Goal: Information Seeking & Learning: Understand process/instructions

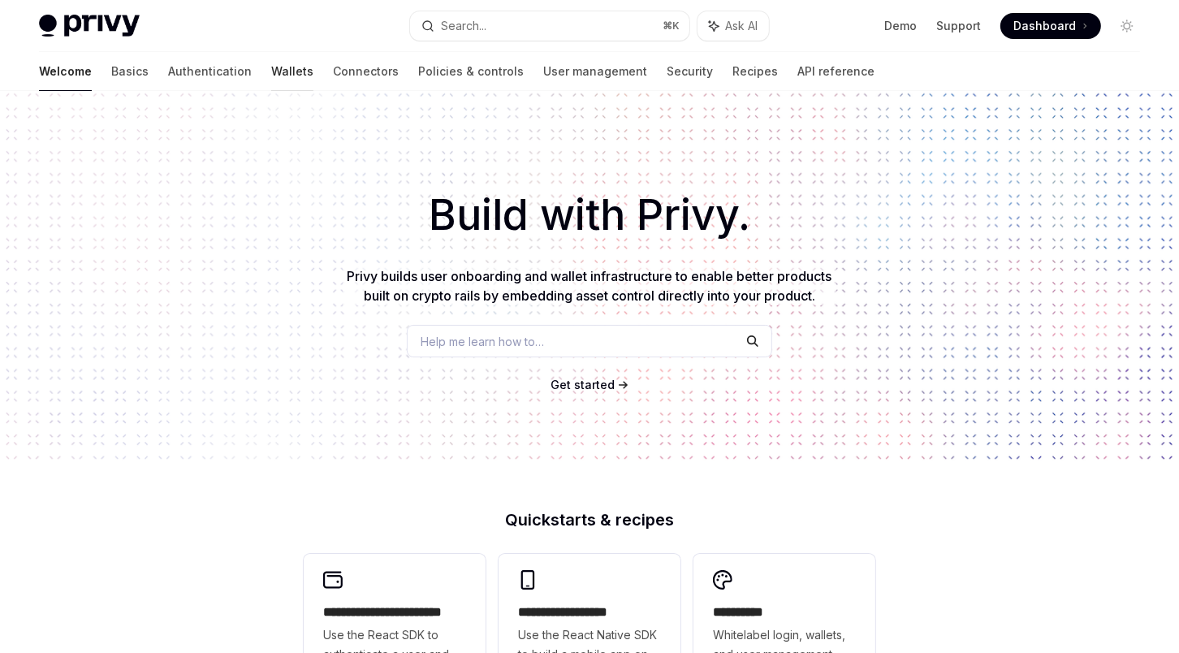
click at [271, 75] on link "Wallets" at bounding box center [292, 71] width 42 height 39
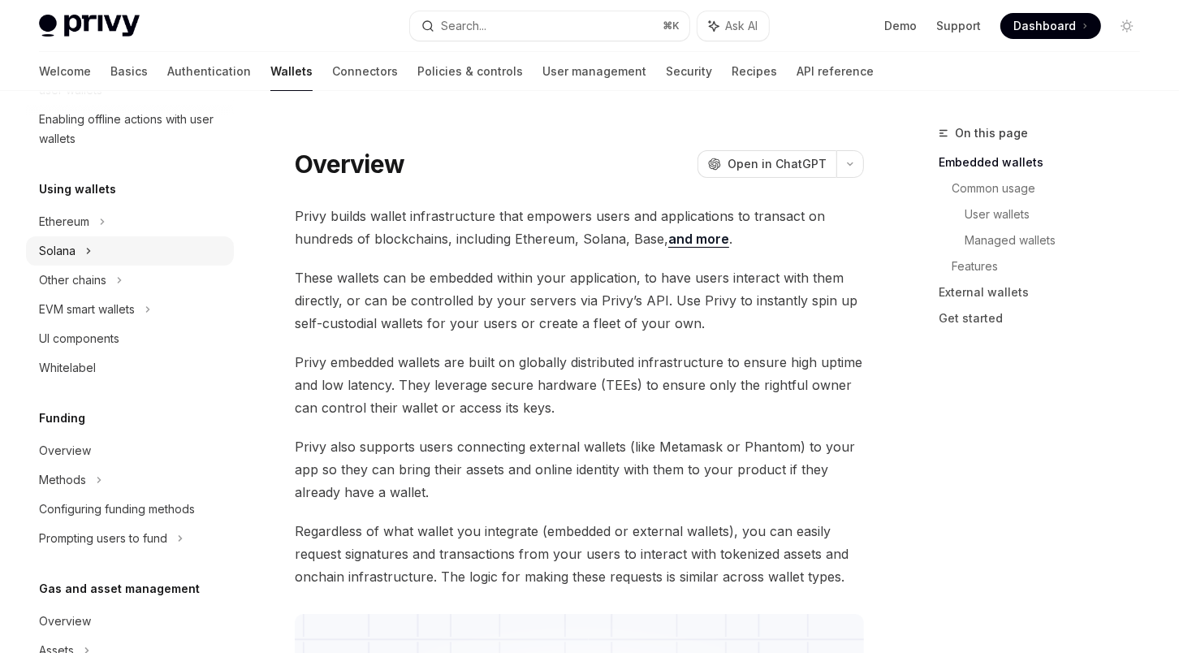
scroll to position [325, 0]
click at [61, 281] on div "Other chains" at bounding box center [72, 281] width 67 height 19
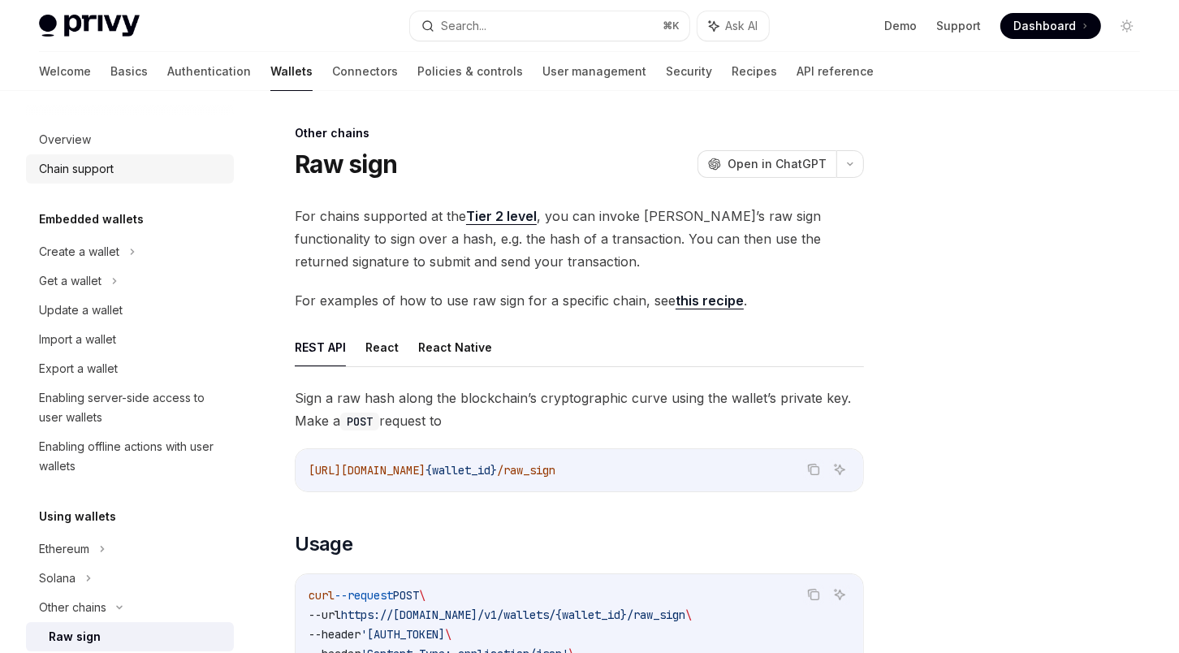
click at [71, 169] on div "Chain support" at bounding box center [76, 168] width 75 height 19
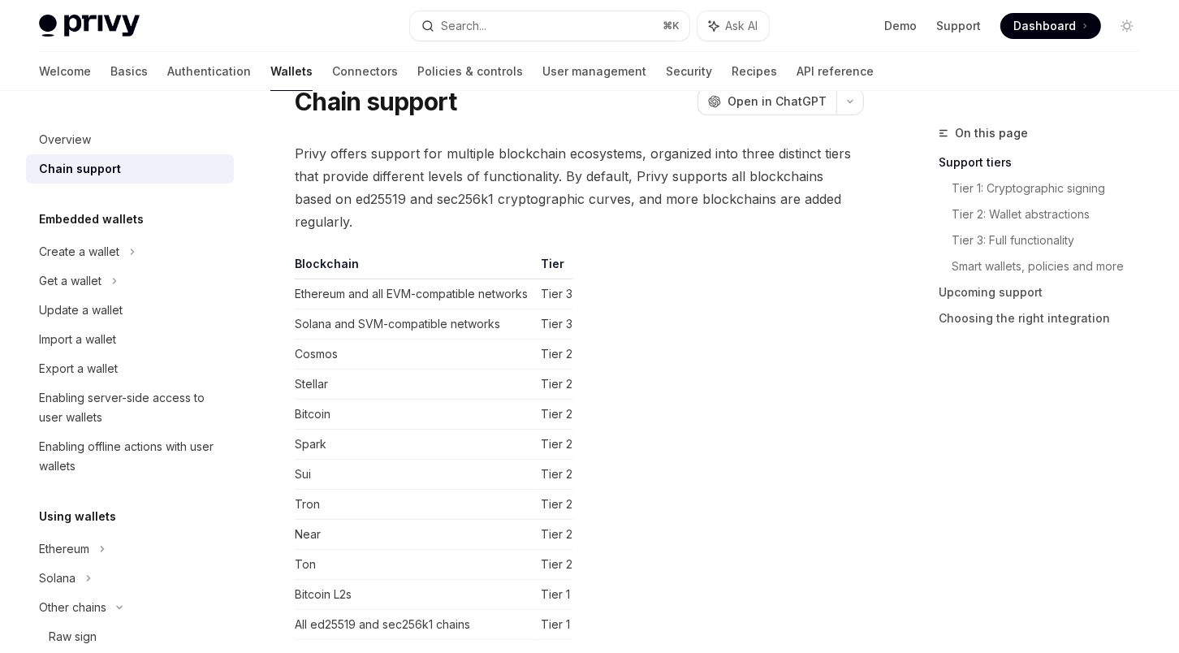
scroll to position [67, 0]
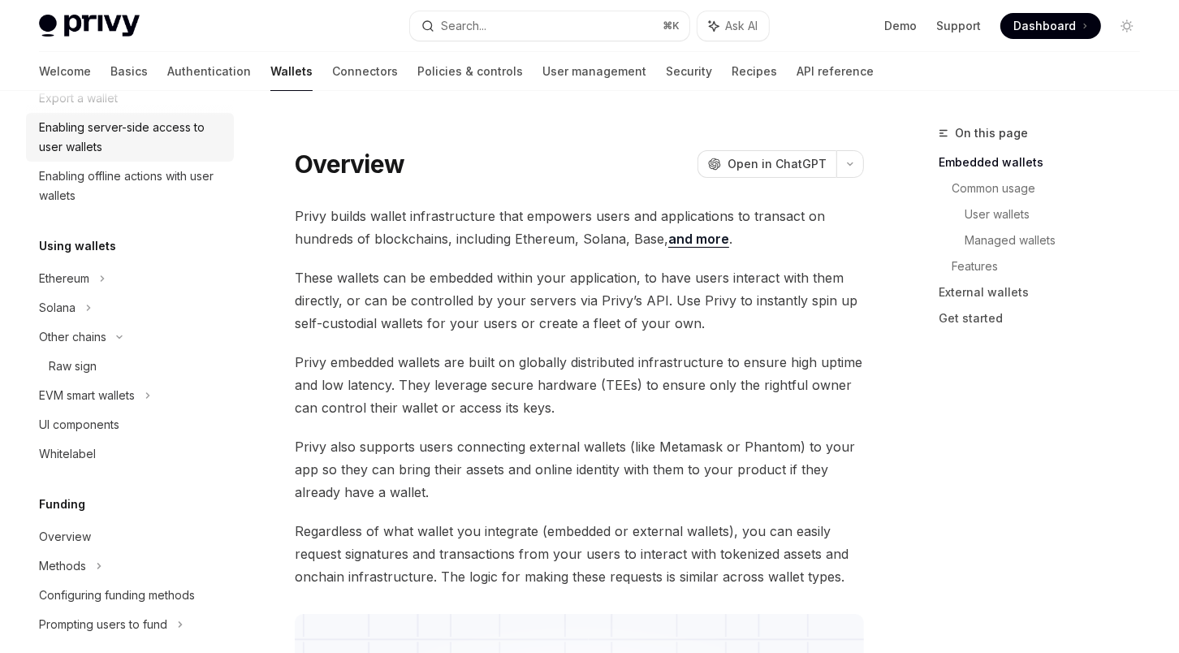
scroll to position [274, 0]
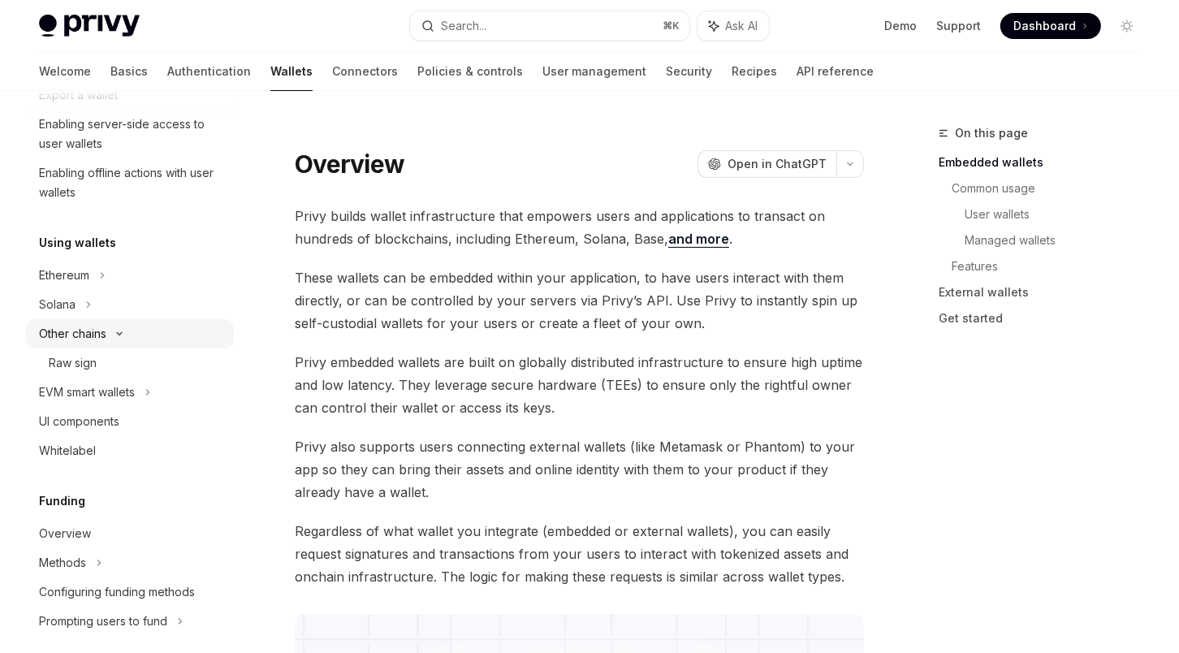
click at [68, 331] on div "Other chains" at bounding box center [72, 333] width 67 height 19
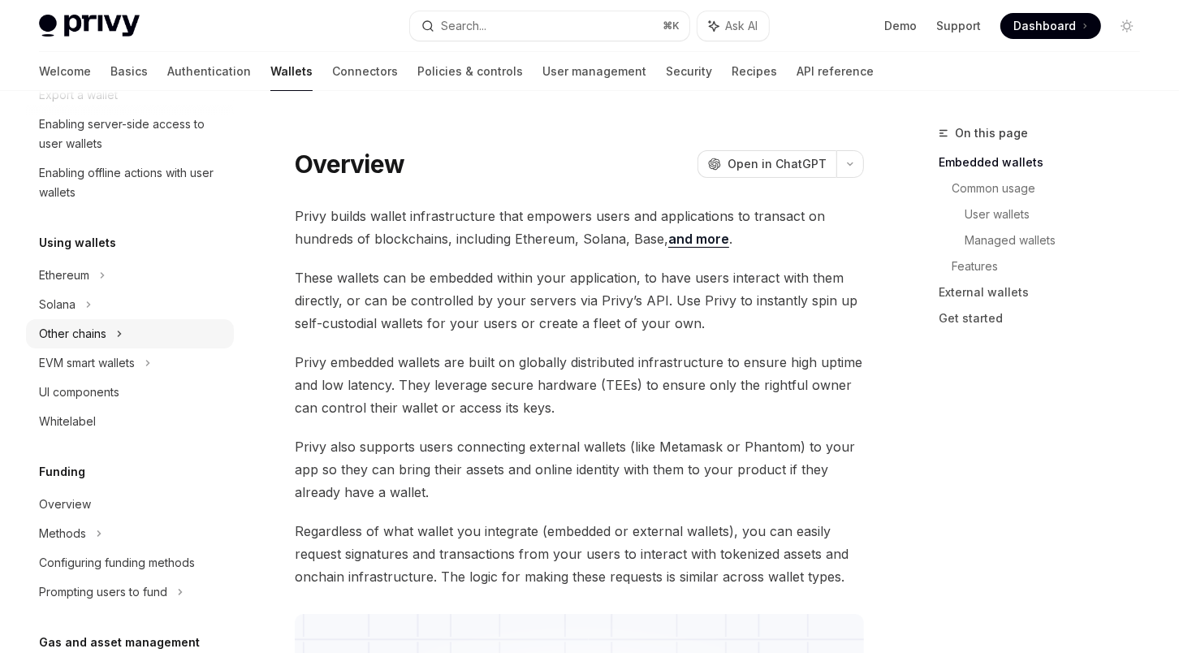
click at [85, 338] on div "Other chains" at bounding box center [72, 333] width 67 height 19
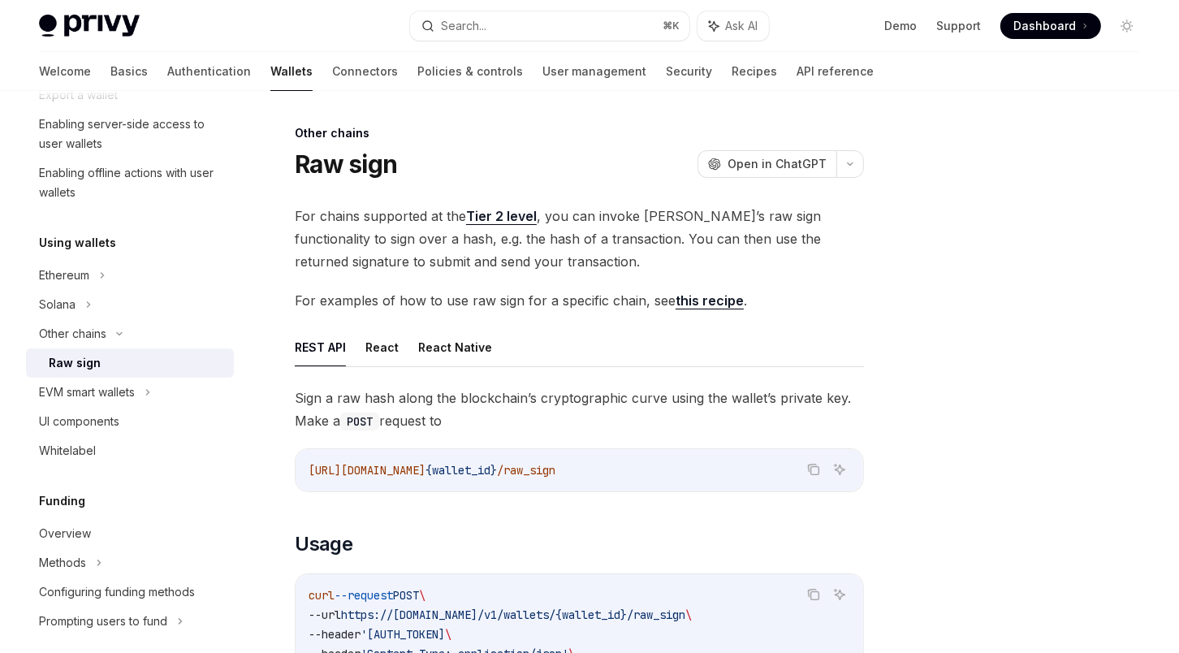
click at [93, 360] on div "Raw sign" at bounding box center [75, 362] width 52 height 19
type textarea "*"
